Goal: Information Seeking & Learning: Check status

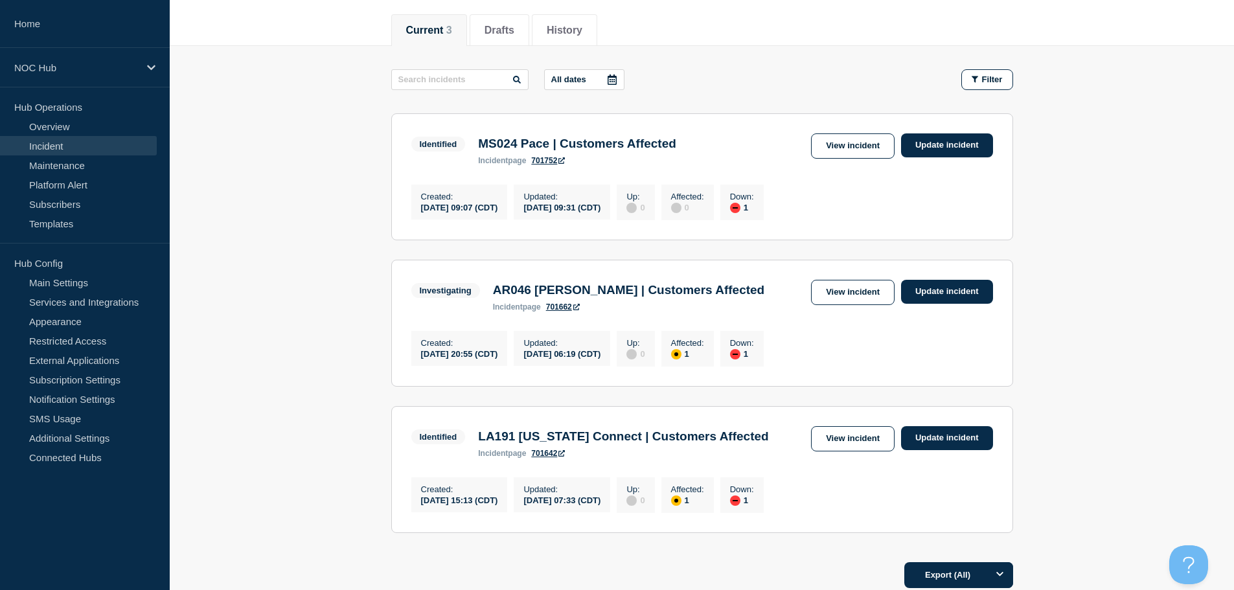
click at [206, 484] on main "All dates Filter Identified 1 Down MS024 Pace | Customers Affected Created 2025…" at bounding box center [702, 299] width 1065 height 507
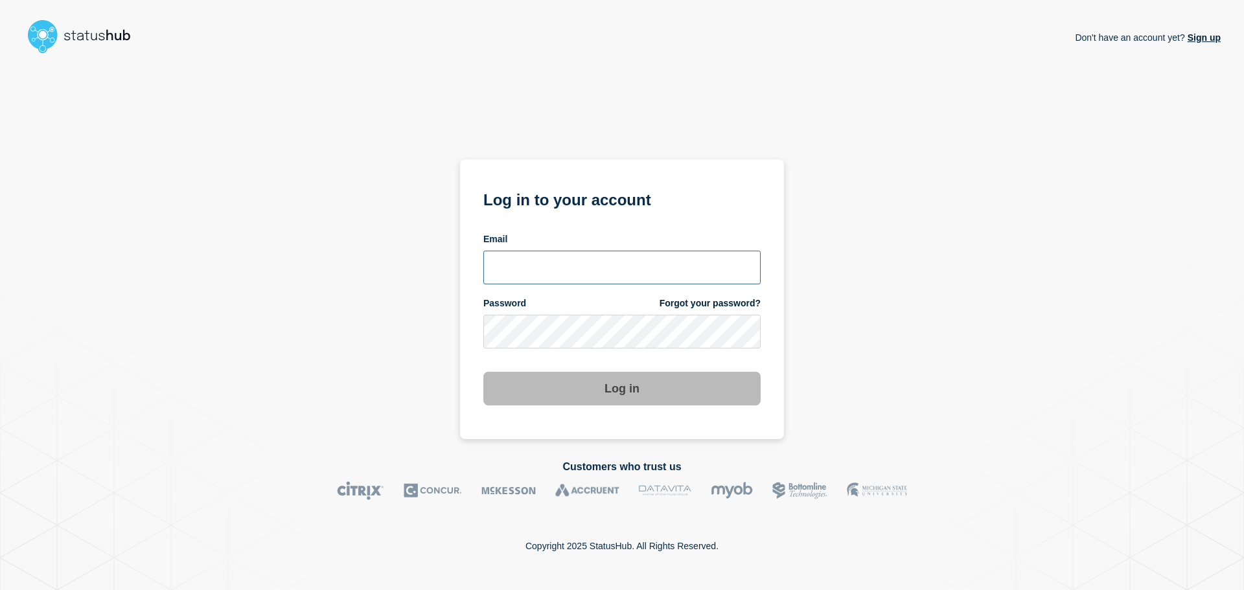
type input "xandra.martens@conexon.us"
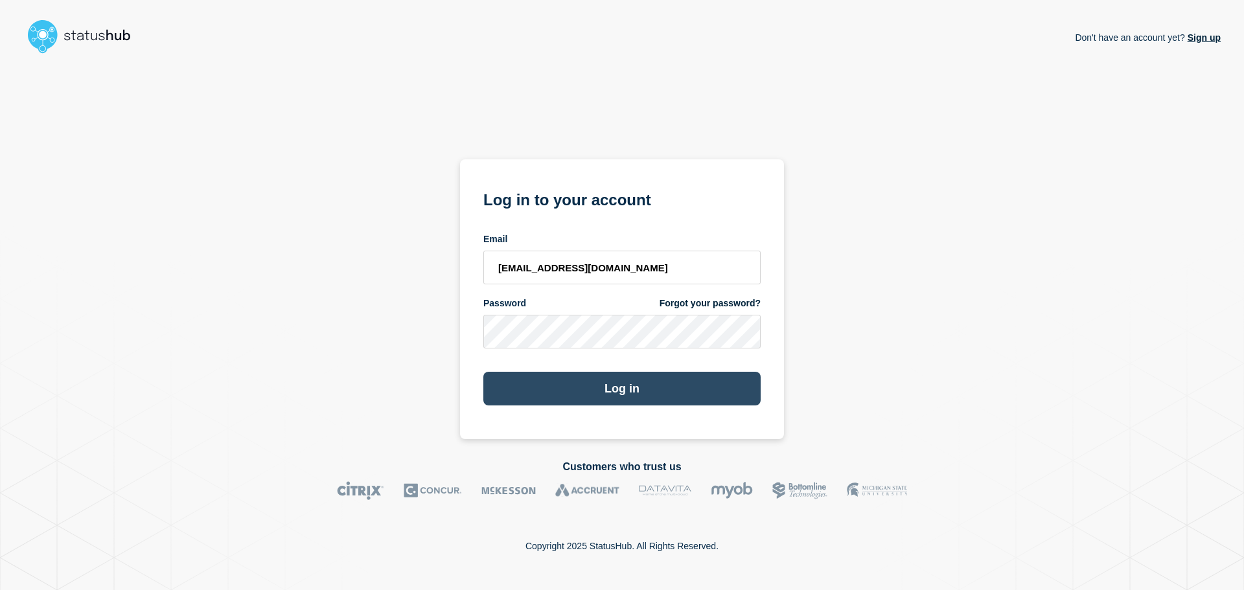
click at [596, 377] on button "Log in" at bounding box center [621, 389] width 277 height 34
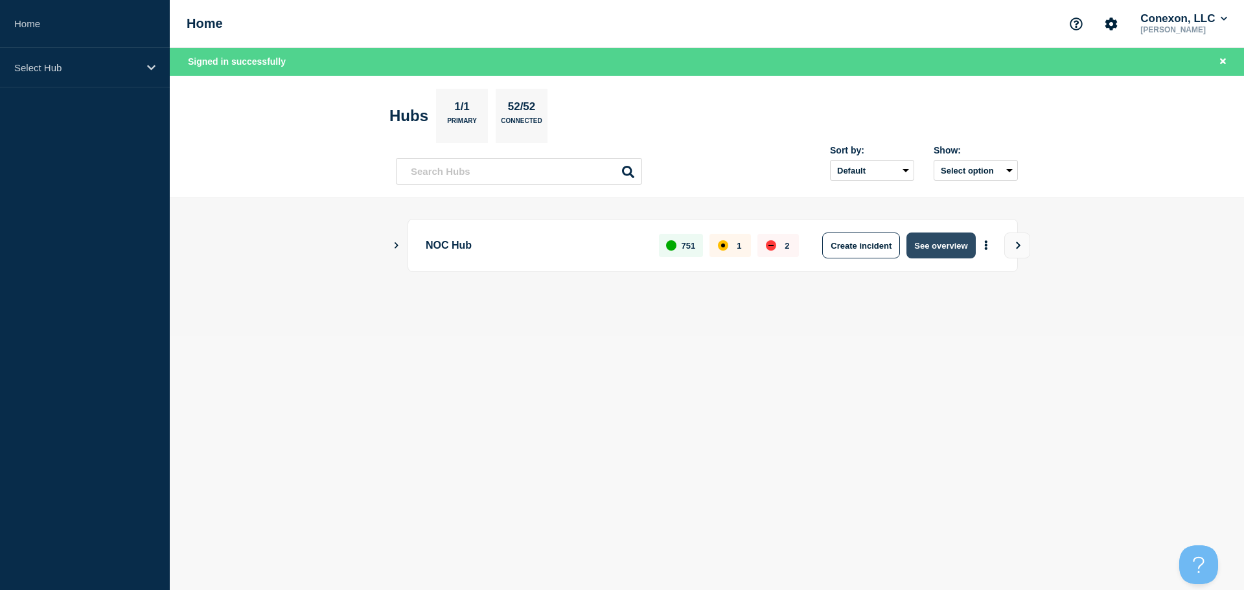
click at [927, 253] on button "See overview" at bounding box center [941, 246] width 69 height 26
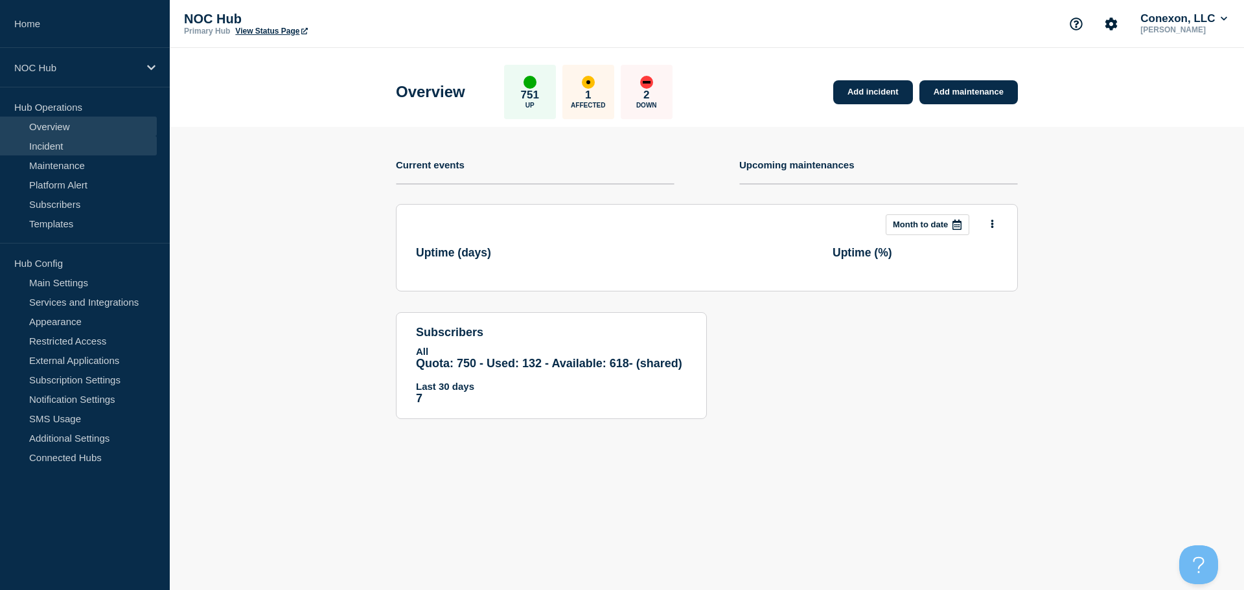
click at [76, 141] on link "Incident" at bounding box center [78, 145] width 157 height 19
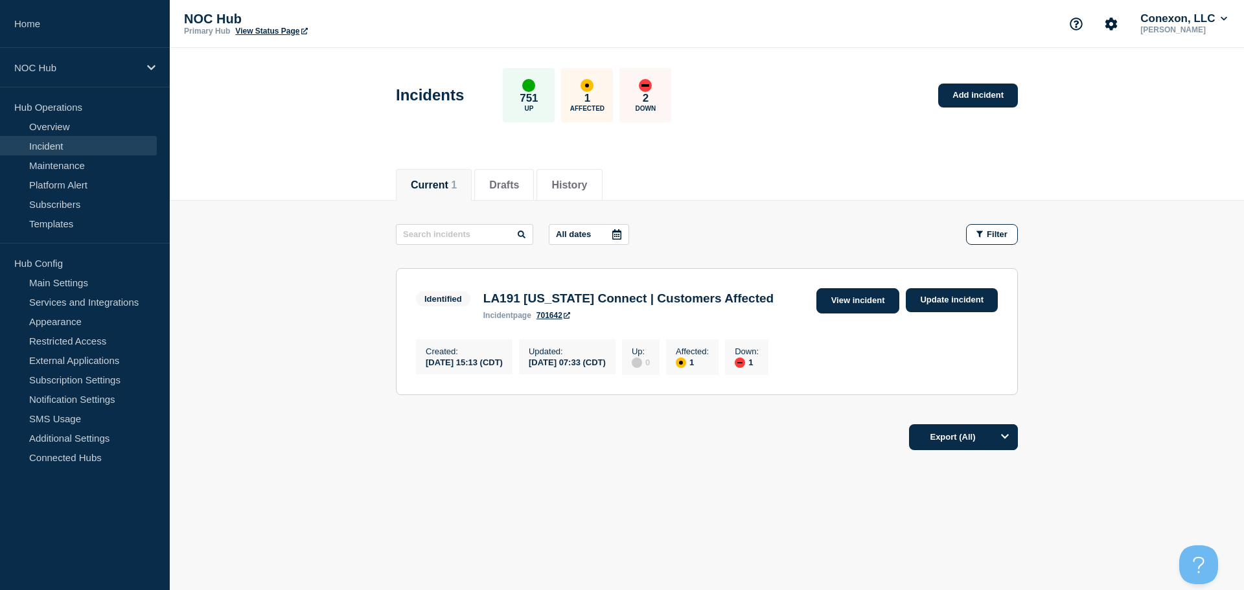
click at [876, 304] on link "View incident" at bounding box center [859, 300] width 84 height 25
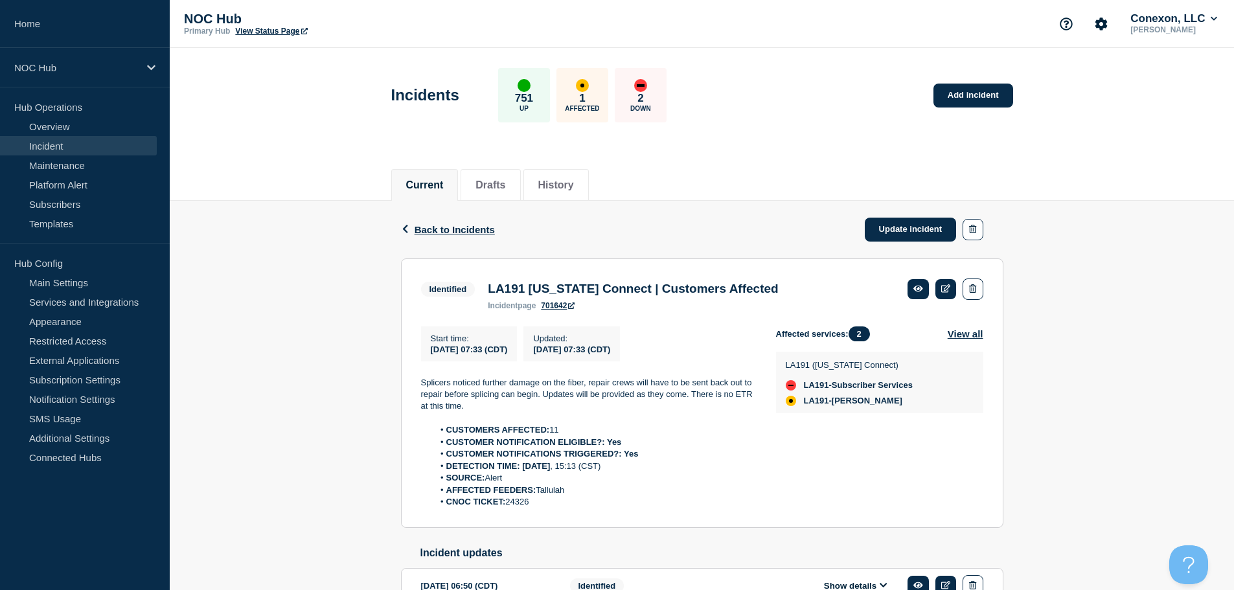
click at [515, 507] on li "CNOC TICKET: 24326" at bounding box center [595, 502] width 322 height 12
copy li "24326"
click at [563, 507] on li "CNOC TICKET: 24326" at bounding box center [595, 502] width 322 height 12
click at [578, 505] on li "CNOC TICKET: 24326" at bounding box center [595, 502] width 322 height 12
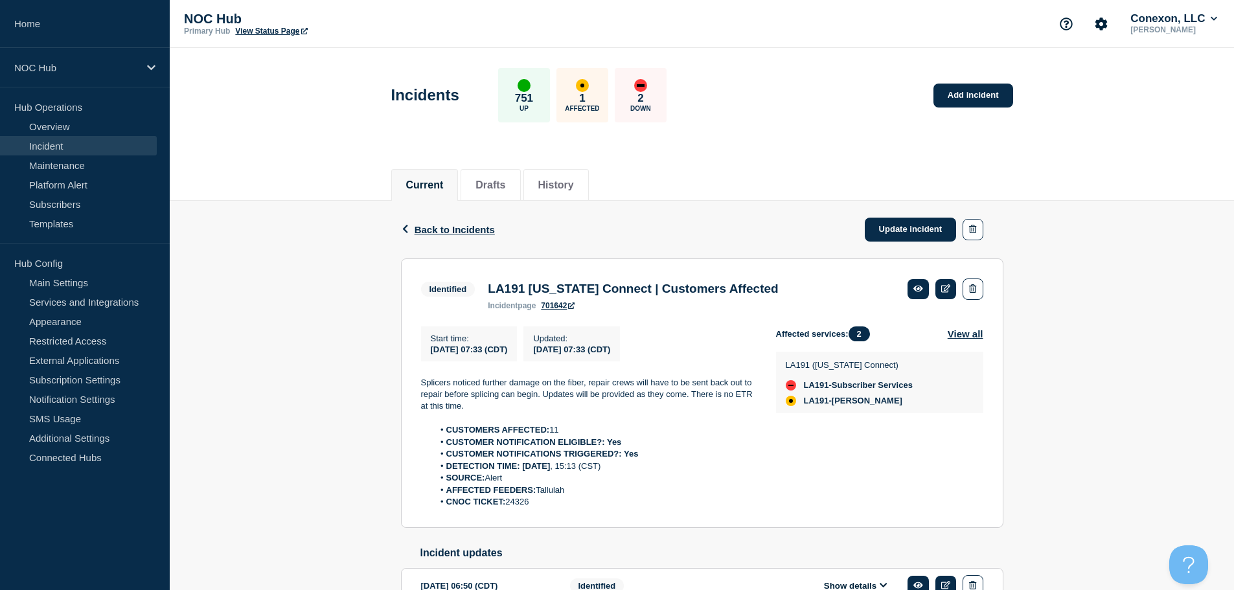
click at [523, 508] on li "CNOC TICKET: 24326" at bounding box center [595, 502] width 322 height 12
click at [93, 145] on link "Incident" at bounding box center [78, 145] width 157 height 19
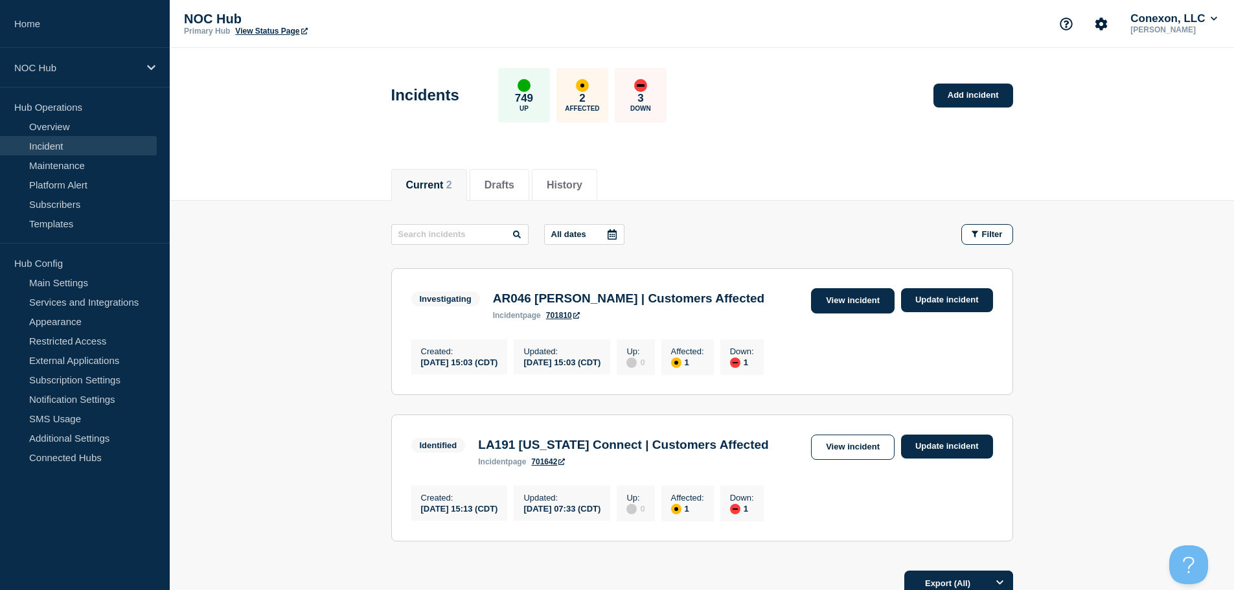
click at [851, 294] on link "View incident" at bounding box center [853, 300] width 84 height 25
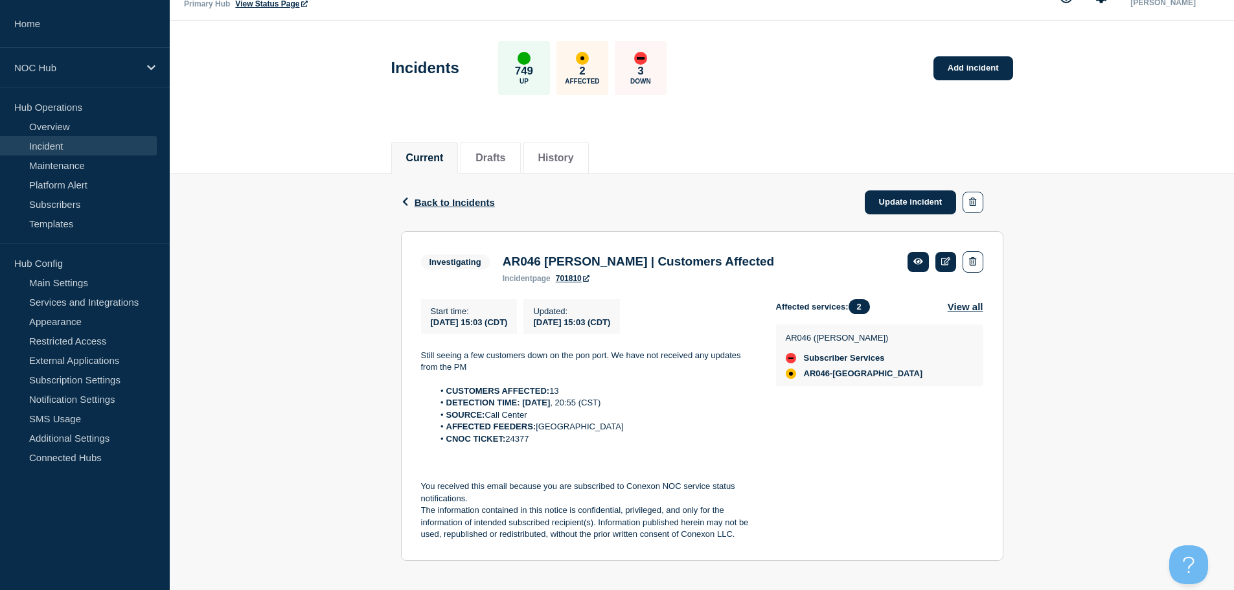
scroll to position [42, 0]
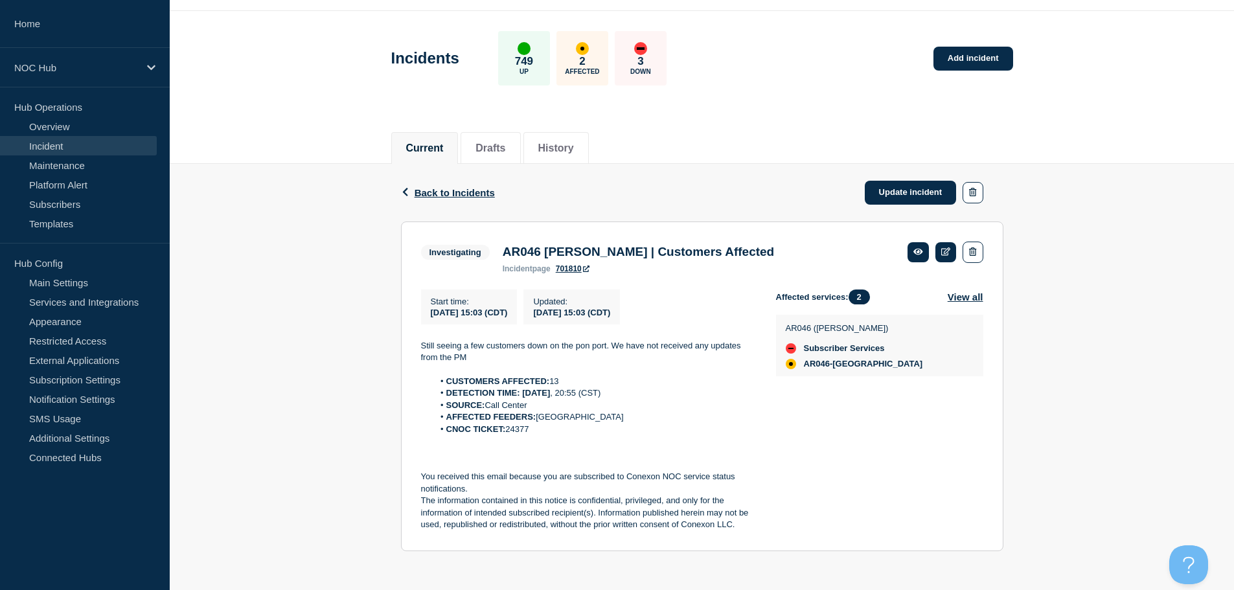
click at [76, 145] on link "Incident" at bounding box center [78, 145] width 157 height 19
